Goal: Task Accomplishment & Management: Use online tool/utility

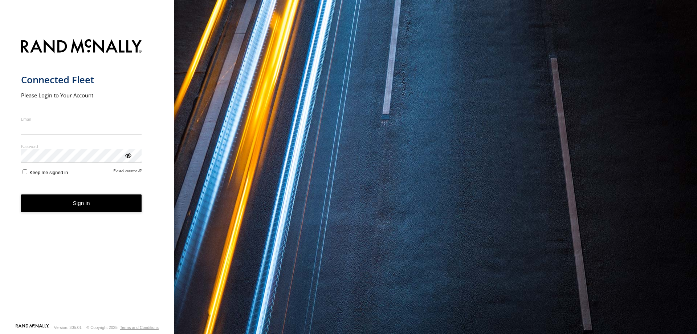
type input "**********"
click at [75, 212] on button "Sign in" at bounding box center [81, 203] width 121 height 18
click at [78, 205] on button "Sign in" at bounding box center [81, 203] width 121 height 18
